Goal: Navigation & Orientation: Find specific page/section

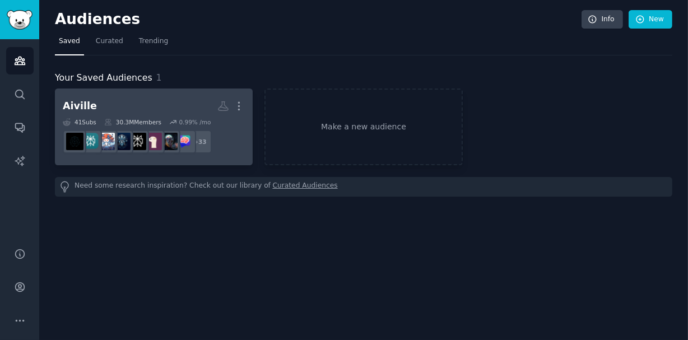
click at [81, 104] on div "Aiville" at bounding box center [80, 106] width 34 height 14
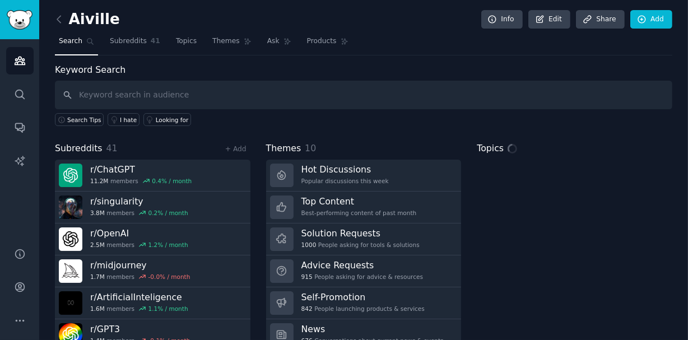
click at [108, 149] on span "41" at bounding box center [111, 148] width 11 height 11
